Goal: Task Accomplishment & Management: Complete application form

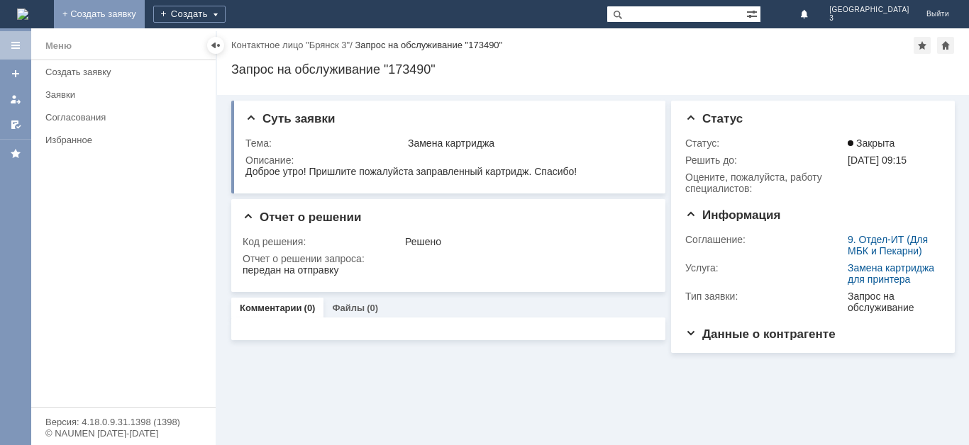
click at [145, 12] on link "+ Создать заявку" at bounding box center [99, 14] width 91 height 28
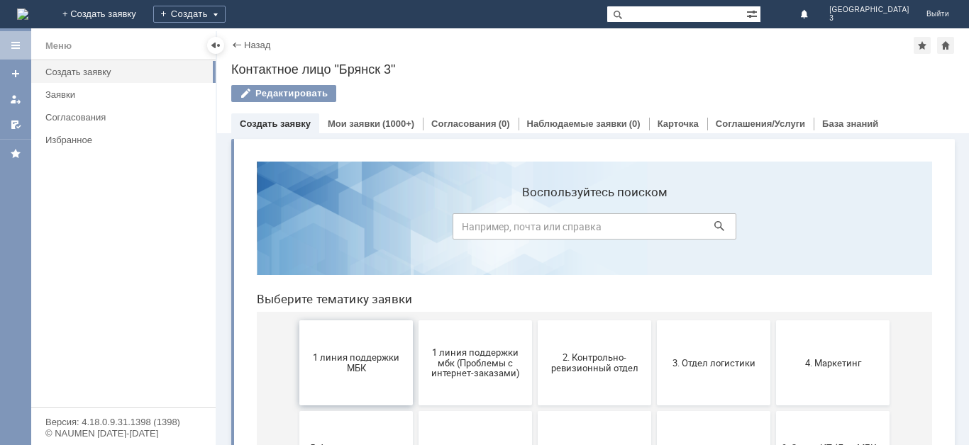
click at [363, 365] on span "1 линия поддержки МБК" at bounding box center [356, 362] width 105 height 21
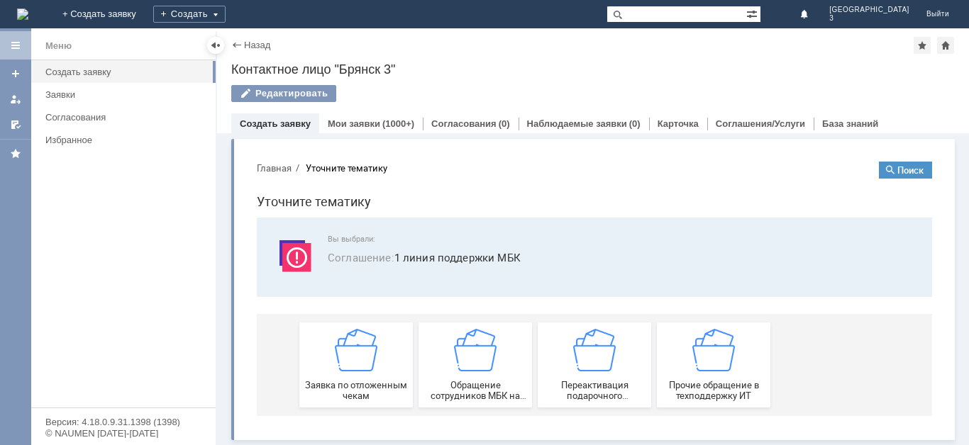
click at [363, 365] on img at bounding box center [356, 350] width 43 height 43
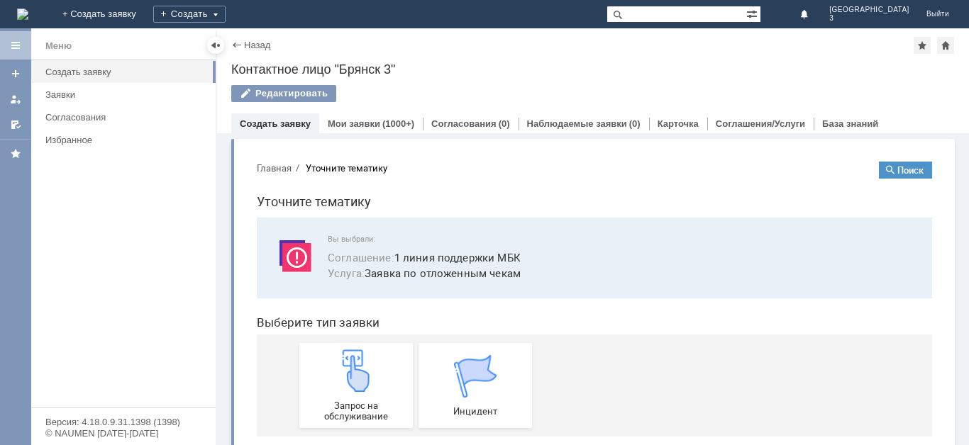
click at [363, 365] on img at bounding box center [356, 371] width 43 height 43
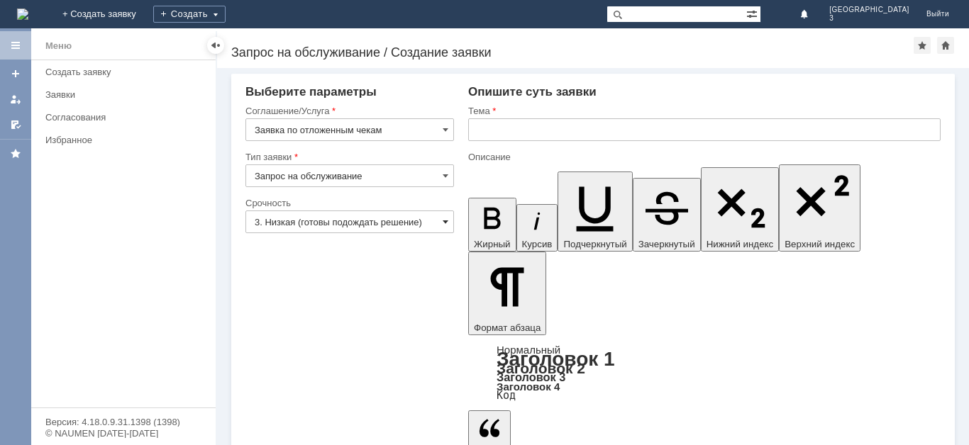
click at [444, 218] on span at bounding box center [446, 221] width 6 height 11
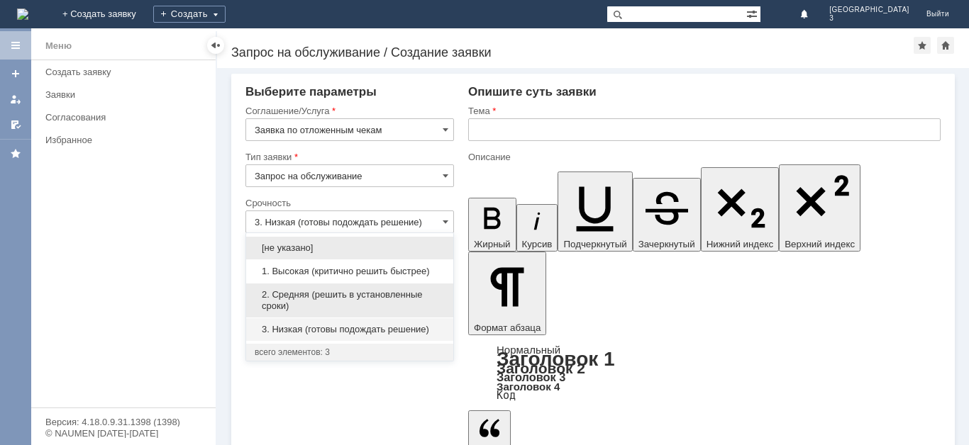
click at [418, 305] on span "2. Средняя (решить в установленные сроки)" at bounding box center [350, 300] width 190 height 23
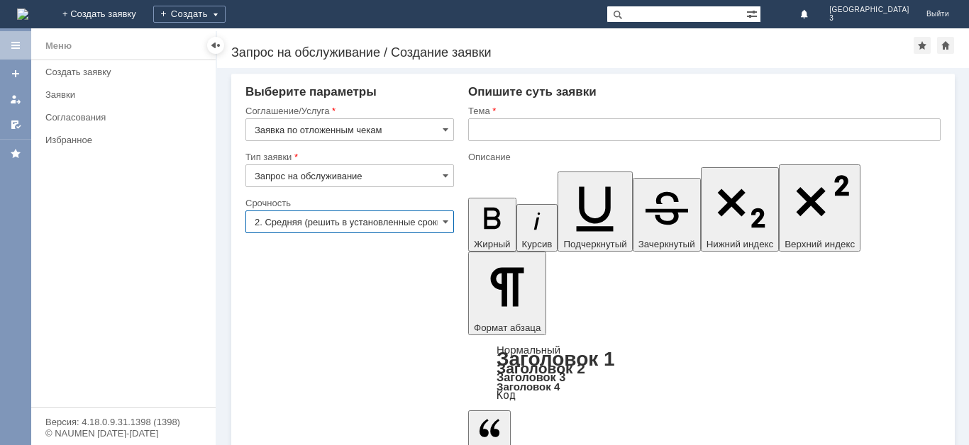
type input "2. Средняя (решить в установленные сроки)"
click at [484, 128] on input "text" at bounding box center [704, 129] width 472 height 23
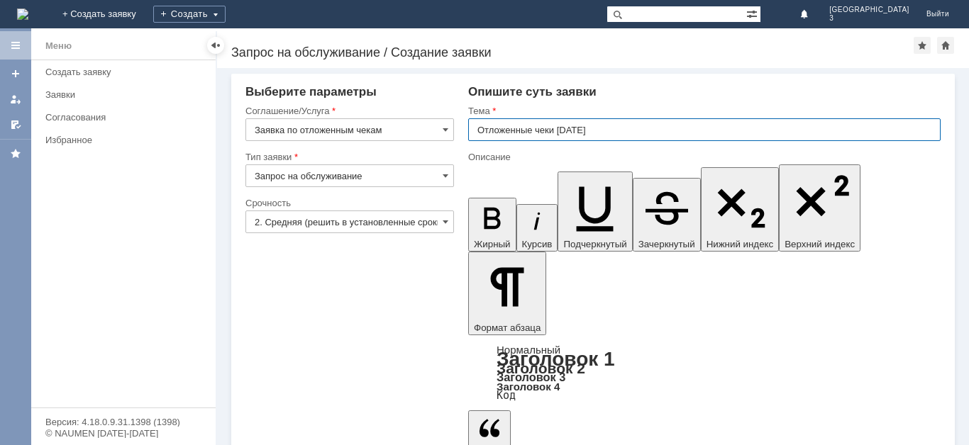
type input "Отложенные чеки [DATE]"
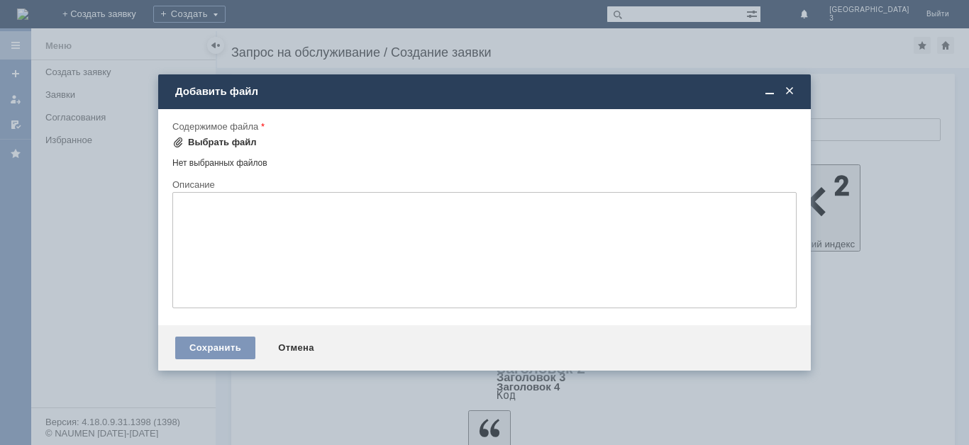
click at [237, 143] on div "Выбрать файл" at bounding box center [222, 142] width 69 height 11
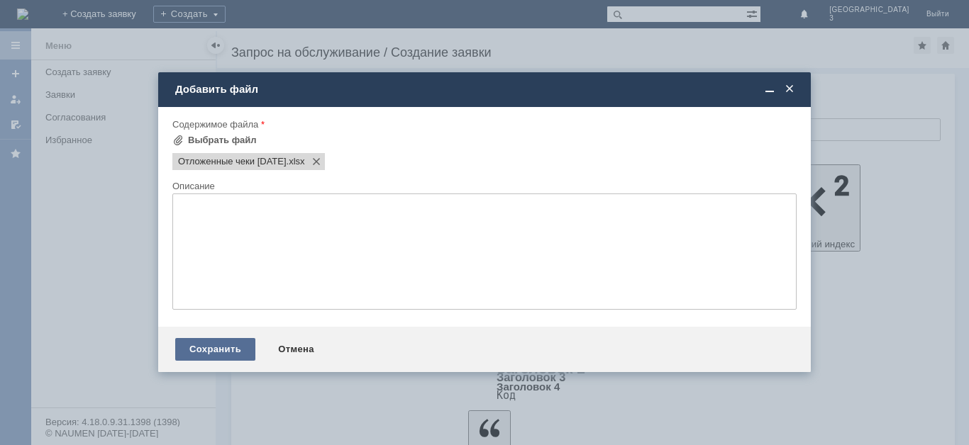
click at [218, 352] on div "Сохранить" at bounding box center [215, 349] width 80 height 23
